Goal: Task Accomplishment & Management: Use online tool/utility

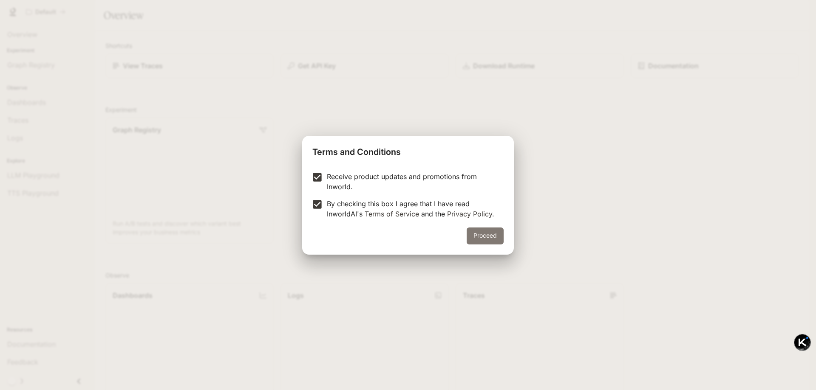
click at [480, 235] on button "Proceed" at bounding box center [484, 236] width 37 height 17
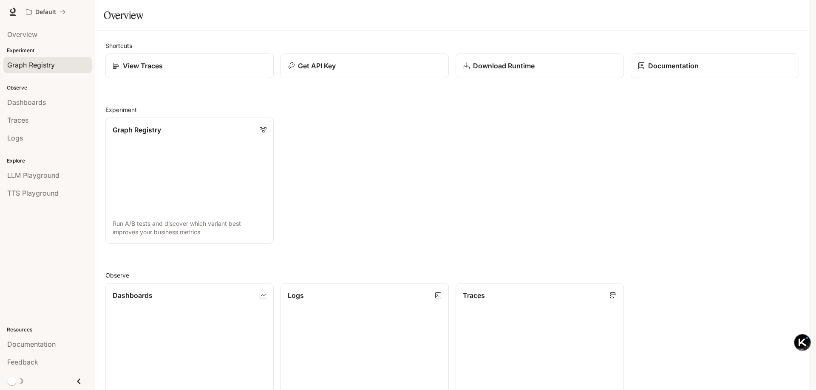
click at [44, 70] on span "Graph Registry" at bounding box center [31, 65] width 48 height 10
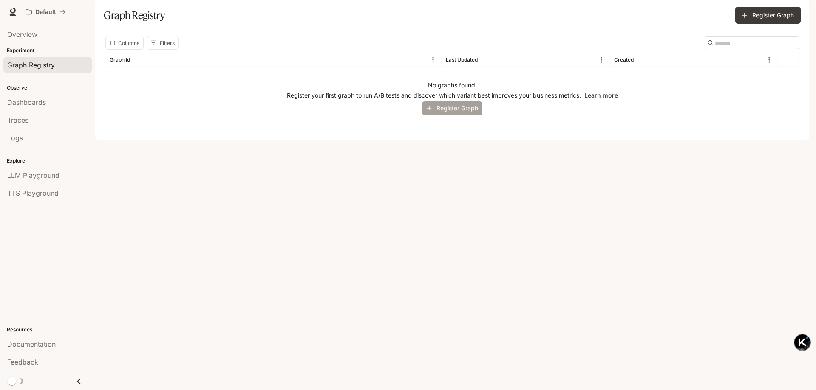
click at [464, 116] on button "Register Graph" at bounding box center [452, 109] width 60 height 14
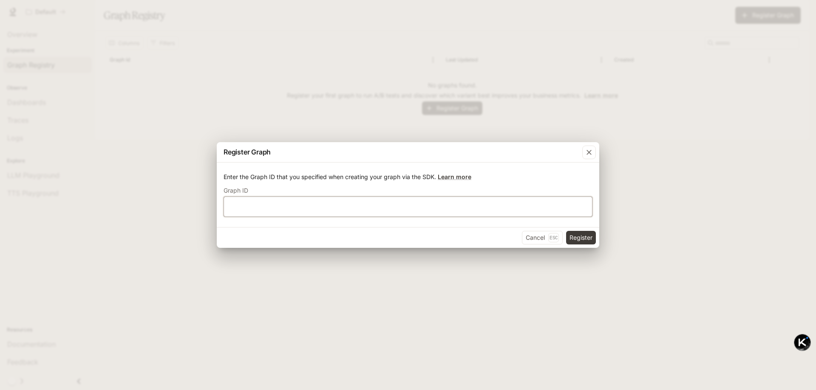
click at [268, 208] on input "text" at bounding box center [408, 207] width 368 height 8
type input "****"
click at [591, 238] on button "Register" at bounding box center [581, 238] width 30 height 14
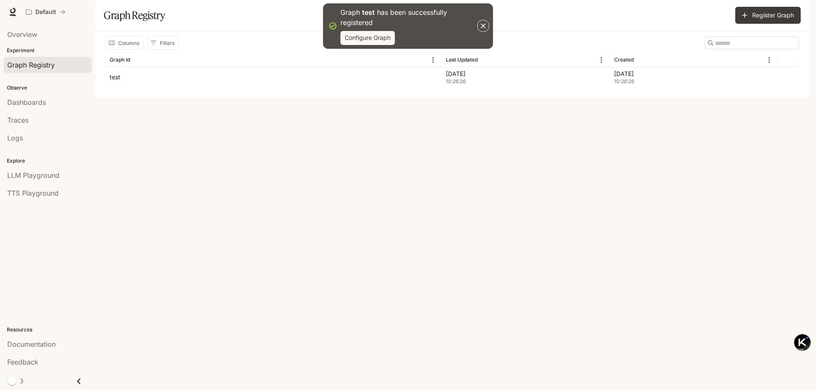
drag, startPoint x: 481, startPoint y: 26, endPoint x: 473, endPoint y: 30, distance: 8.9
click at [481, 26] on icon "button" at bounding box center [483, 26] width 8 height 8
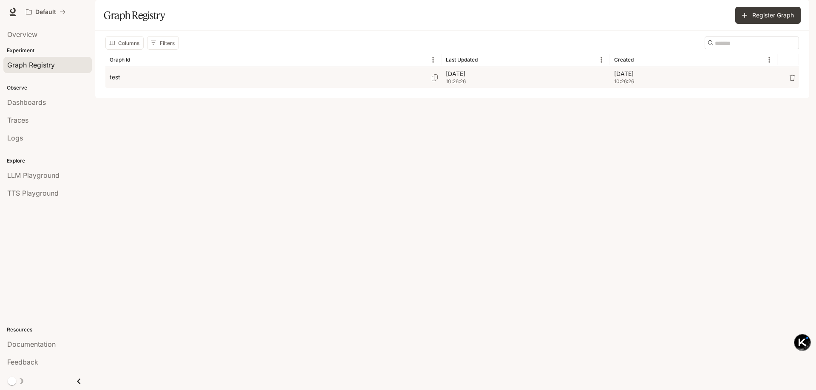
click at [138, 88] on div "test" at bounding box center [274, 77] width 328 height 21
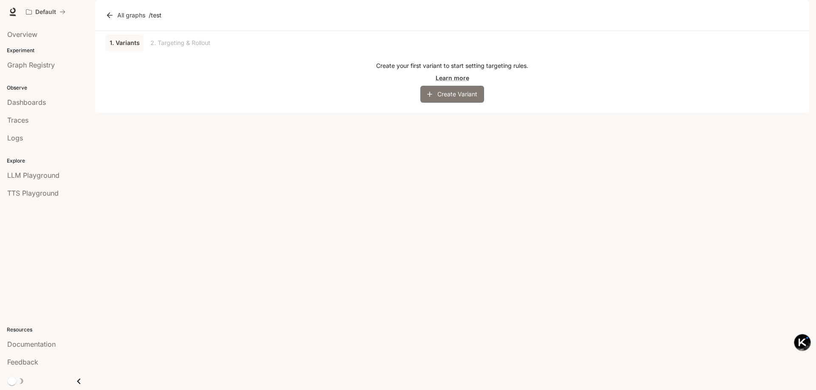
click at [453, 103] on button "Create Variant" at bounding box center [452, 94] width 64 height 17
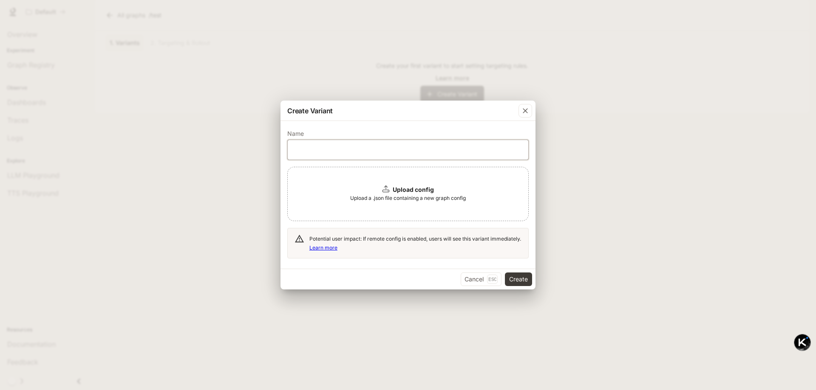
click at [399, 147] on input "text" at bounding box center [408, 150] width 240 height 8
type input "******"
click at [517, 278] on button "Create" at bounding box center [518, 280] width 27 height 14
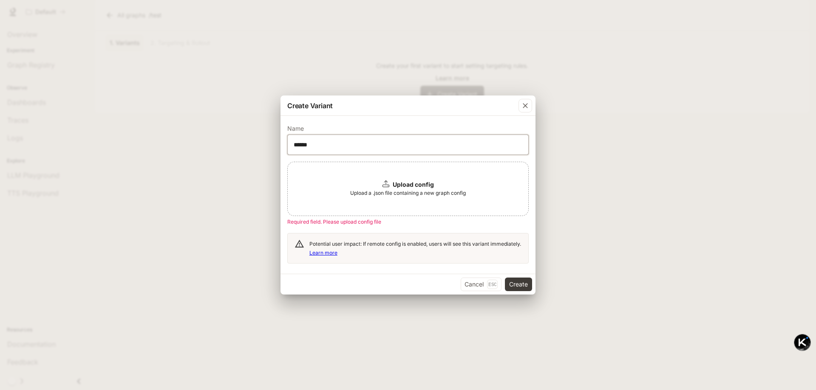
click at [363, 143] on input "******" at bounding box center [408, 145] width 240 height 8
drag, startPoint x: 530, startPoint y: 107, endPoint x: 526, endPoint y: 110, distance: 4.8
click at [530, 107] on div "button" at bounding box center [525, 106] width 14 height 14
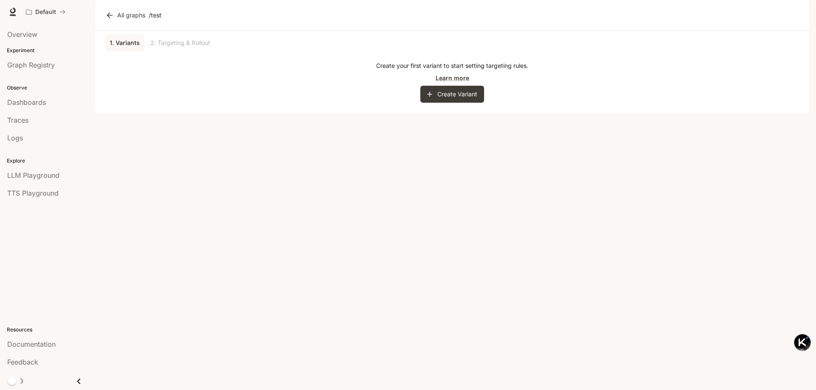
click at [222, 113] on div "1. Variants 2. Targeting & Rollout Create your first variant to start setting t…" at bounding box center [452, 72] width 714 height 82
click at [25, 119] on span "Traces" at bounding box center [17, 120] width 21 height 10
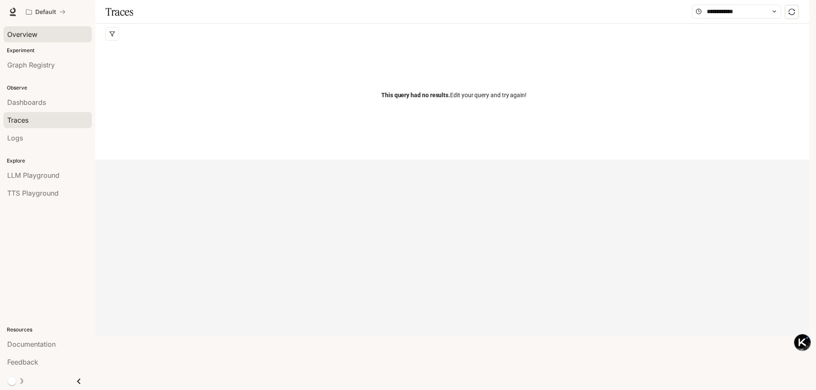
click at [30, 32] on span "Overview" at bounding box center [22, 34] width 30 height 10
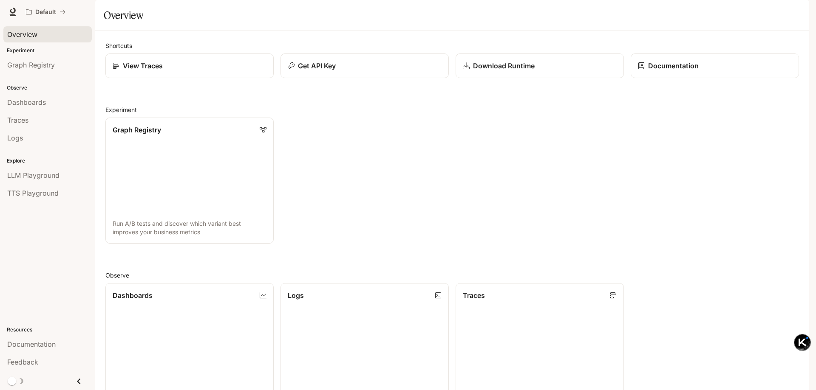
scroll to position [212, 0]
click at [175, 283] on link "Dashboards View and analyze your workspace metrics" at bounding box center [190, 346] width 170 height 127
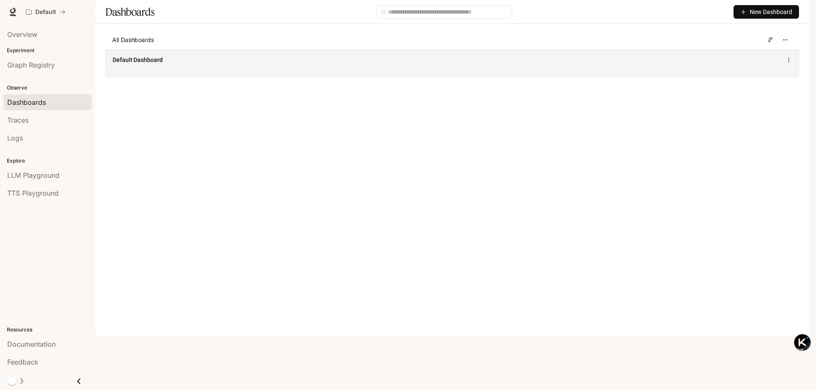
click at [144, 64] on span "Default Dashboard" at bounding box center [138, 60] width 50 height 8
